Goal: Task Accomplishment & Management: Use online tool/utility

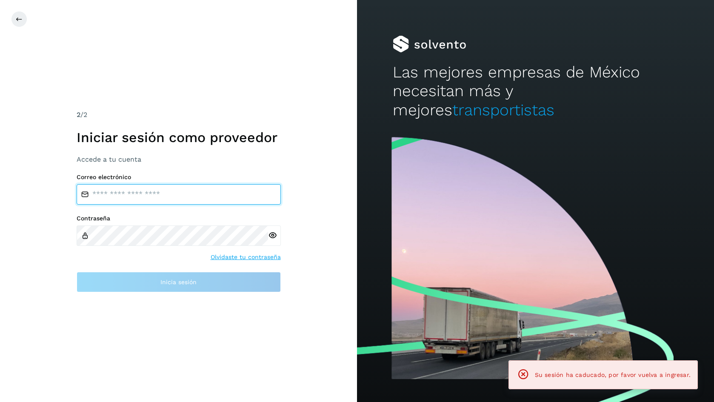
type input "**********"
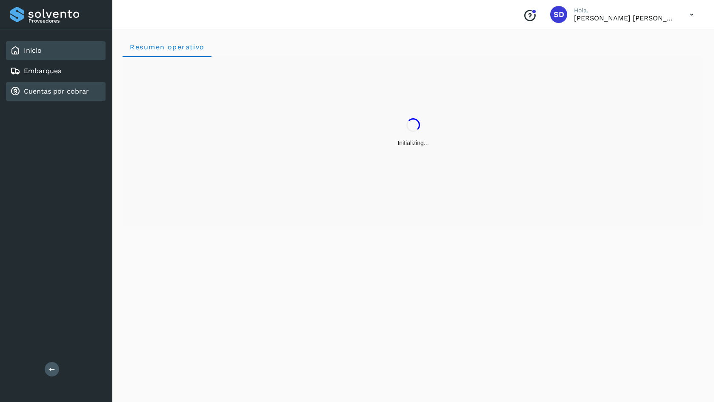
click at [63, 89] on link "Cuentas por cobrar" at bounding box center [56, 91] width 65 height 8
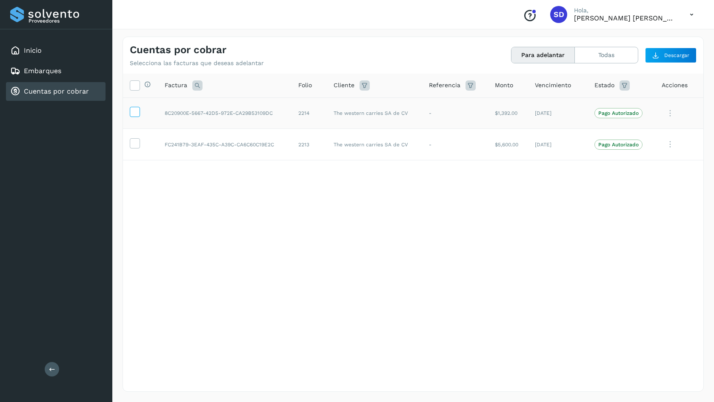
click at [135, 114] on icon at bounding box center [134, 111] width 9 height 9
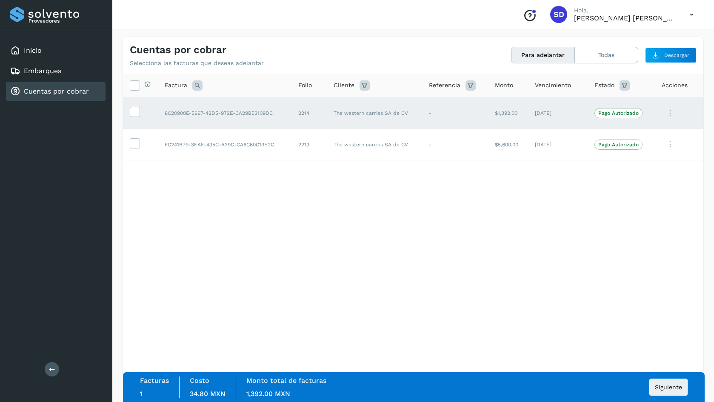
drag, startPoint x: 135, startPoint y: 143, endPoint x: 304, endPoint y: 227, distance: 188.4
click at [137, 142] on icon at bounding box center [134, 142] width 9 height 9
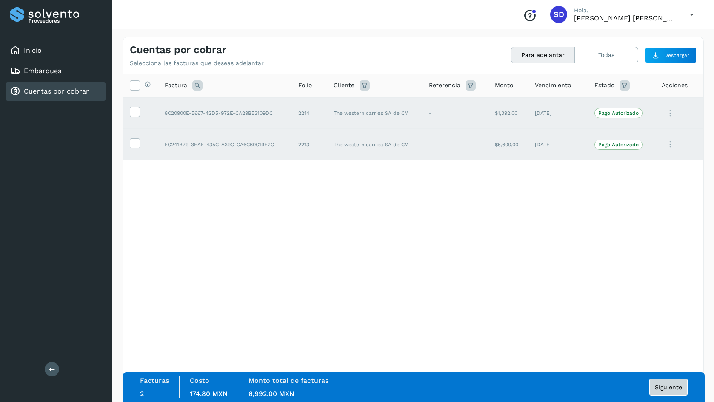
click at [661, 391] on button "Siguiente" at bounding box center [668, 387] width 38 height 17
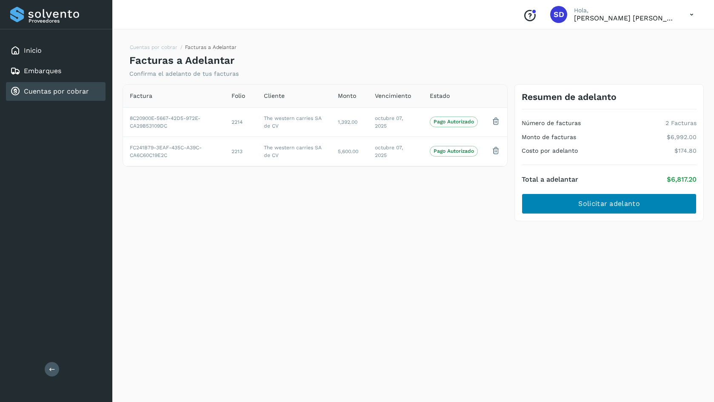
click at [634, 197] on button "Solicitar adelanto" at bounding box center [609, 204] width 175 height 20
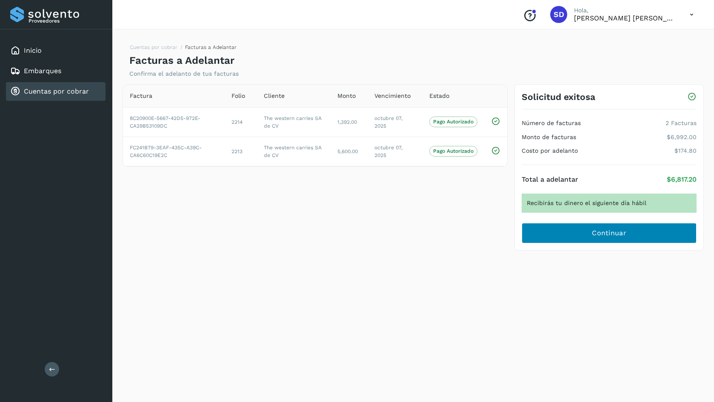
click at [657, 233] on button "Continuar" at bounding box center [609, 233] width 175 height 20
